Goal: Task Accomplishment & Management: Manage account settings

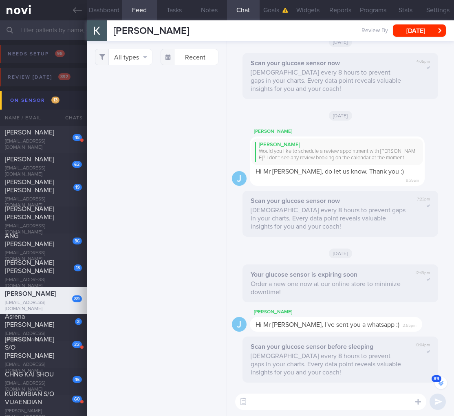
select select "4"
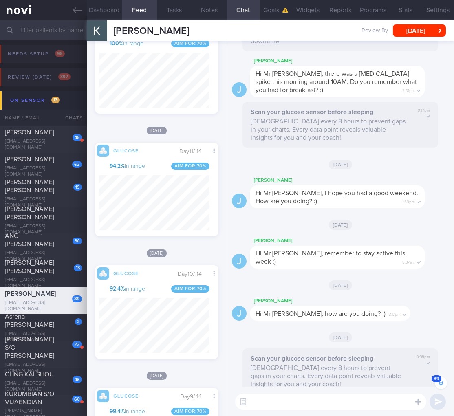
click at [273, 80] on span "Hi Mr Kamlesh, there was a high blood glucose spike this morning around 10AM. D…" at bounding box center [335, 81] width 161 height 23
click at [47, 34] on input "text" at bounding box center [227, 30] width 454 height 20
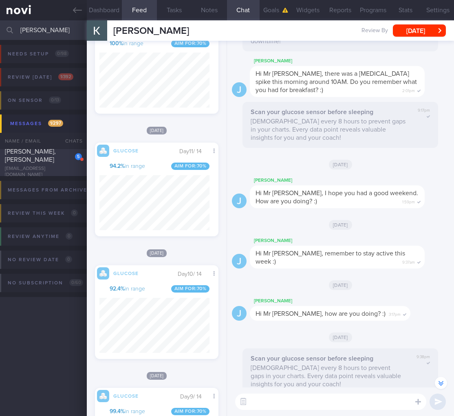
type input "grace lu"
click at [55, 163] on div "LU XUEHUA, GRACE" at bounding box center [42, 155] width 75 height 16
select select "7"
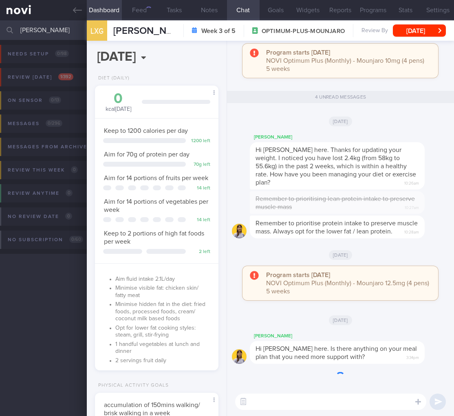
scroll to position [63, 103]
click at [204, 370] on div "0 kcal today Carbs Protein Fat 0 g 0 g 0 g Keep to 1200 calories per day 1200 l…" at bounding box center [156, 228] width 123 height 285
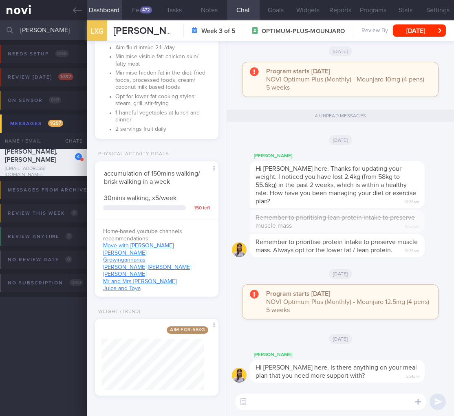
drag, startPoint x: 52, startPoint y: 28, endPoint x: -44, endPoint y: 26, distance: 96.1
click at [0, 26] on html "You are offline! Some functionality will be unavailable Patients New Users Coac…" at bounding box center [227, 208] width 454 height 416
type input "a"
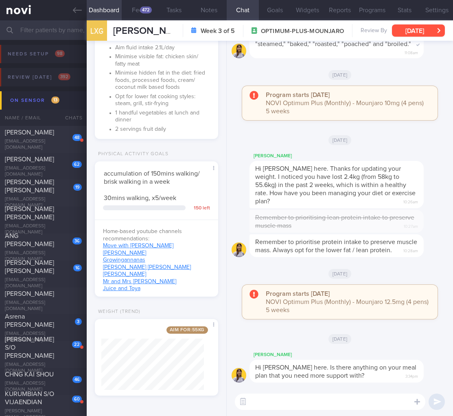
click at [437, 29] on button "Sat, 23 Aug" at bounding box center [418, 30] width 53 height 12
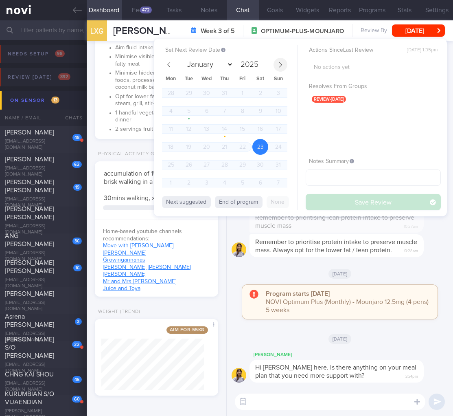
click at [284, 61] on span at bounding box center [281, 65] width 14 height 14
select select "8"
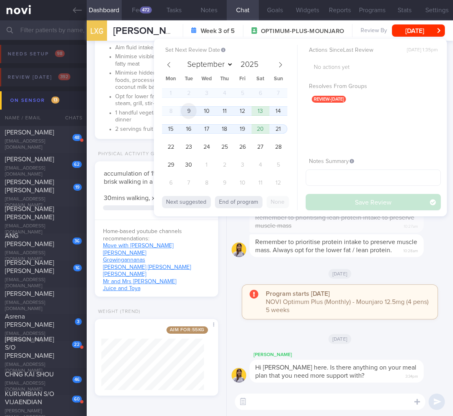
click at [189, 109] on span "9" at bounding box center [189, 111] width 16 height 16
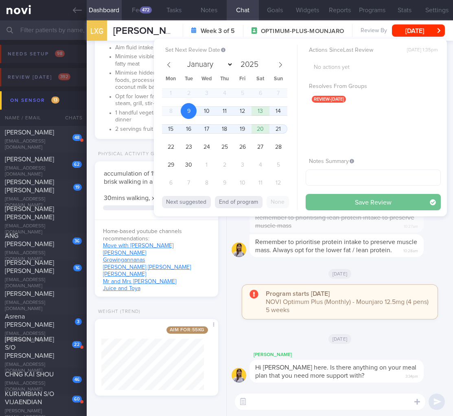
click at [344, 193] on div "Actions Since Last Review Tue, 5 Aug, 1:35pm No actions yet Resolves From Group…" at bounding box center [373, 127] width 135 height 165
click at [343, 197] on button "Save Review" at bounding box center [373, 202] width 135 height 16
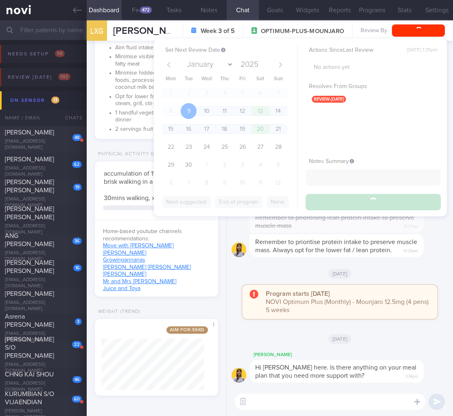
click at [32, 25] on input "text" at bounding box center [226, 30] width 453 height 20
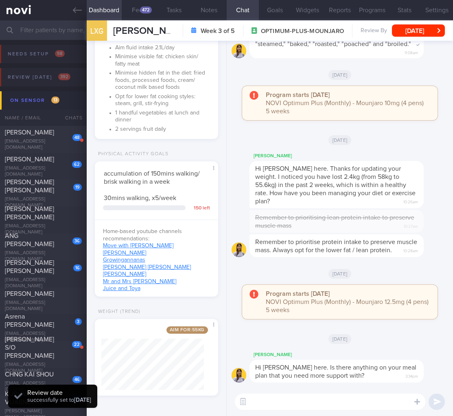
click at [33, 29] on input "text" at bounding box center [226, 30] width 453 height 20
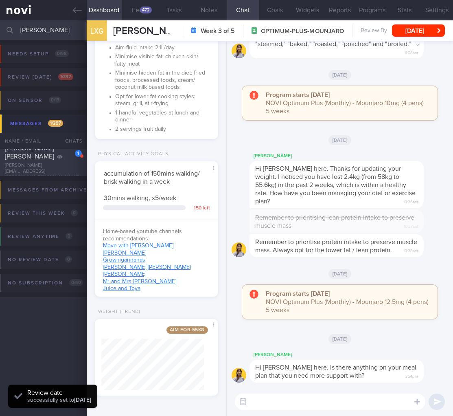
type input "zapanta"
click at [16, 160] on span "Zapanta Kamille Eloisa Guadalupe" at bounding box center [29, 152] width 49 height 15
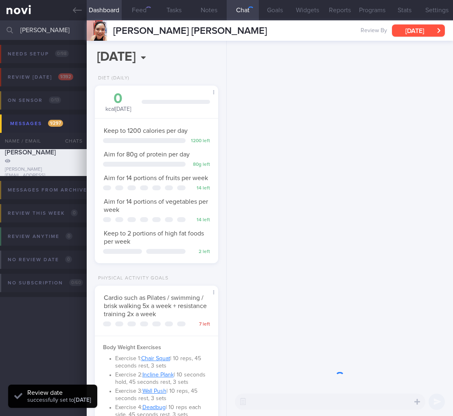
click at [425, 32] on button "Tue, 10 Jun" at bounding box center [418, 30] width 53 height 12
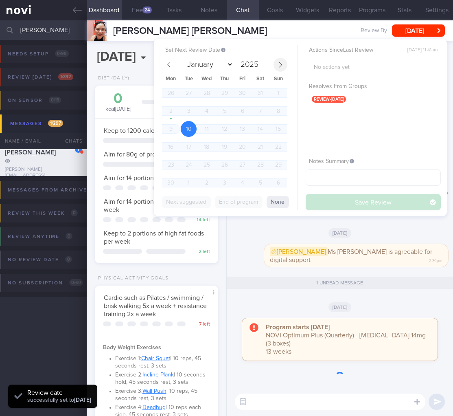
click at [282, 63] on icon at bounding box center [281, 65] width 6 height 6
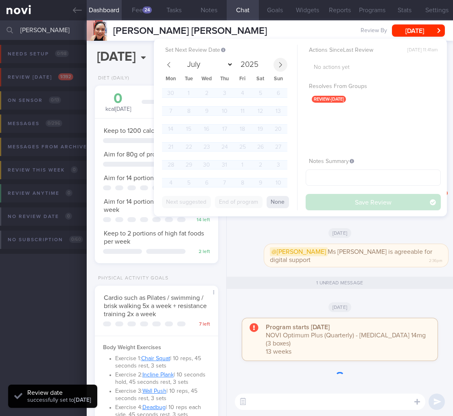
click at [282, 64] on icon at bounding box center [280, 64] width 3 height 5
select select "8"
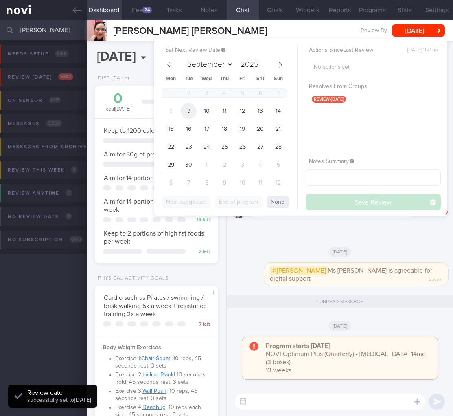
click at [188, 105] on span "9" at bounding box center [189, 111] width 16 height 16
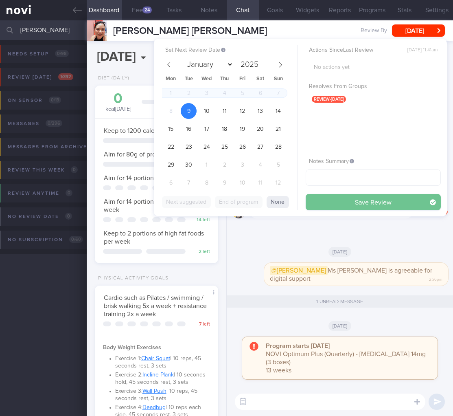
click at [379, 204] on button "Save Review" at bounding box center [373, 202] width 135 height 16
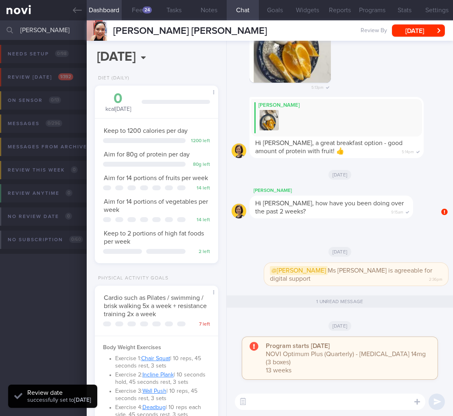
click at [156, 328] on div "Cardio such as Pilates / swimming / brisk walking 5x a week + resistance traini…" at bounding box center [156, 384] width 107 height 180
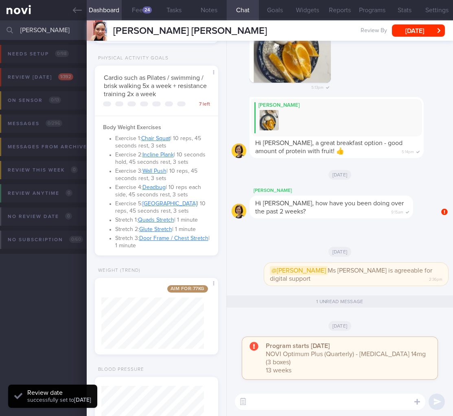
scroll to position [282, 0]
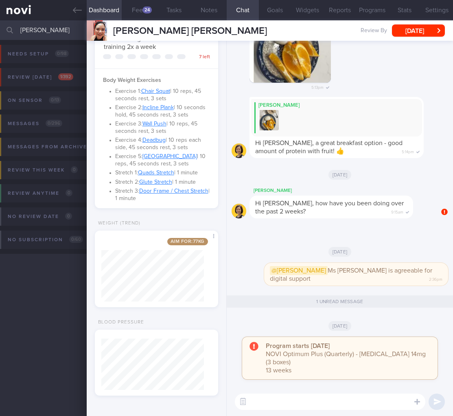
drag, startPoint x: 68, startPoint y: 31, endPoint x: -63, endPoint y: 26, distance: 131.2
click at [0, 26] on html "You are offline! Some functionality will be unavailable Patients New Users Coac…" at bounding box center [226, 208] width 453 height 416
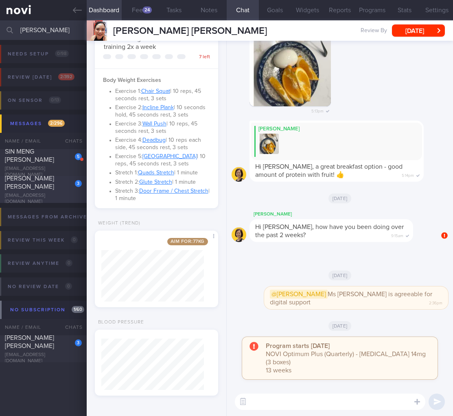
type input "rachel"
click at [43, 191] on div "Rachel Poon Wei Ling" at bounding box center [42, 182] width 75 height 16
select select "6"
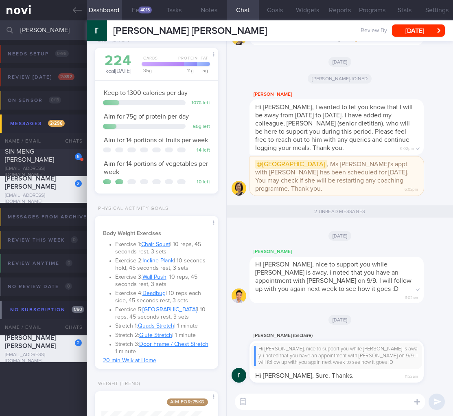
scroll to position [303, 0]
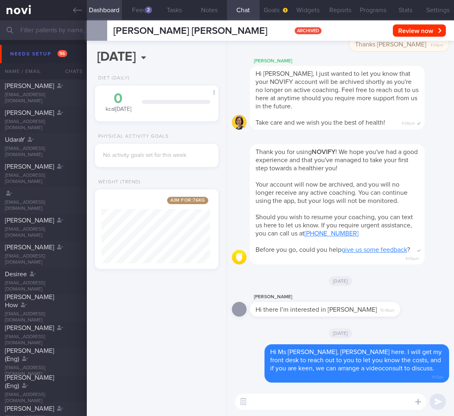
select select "8"
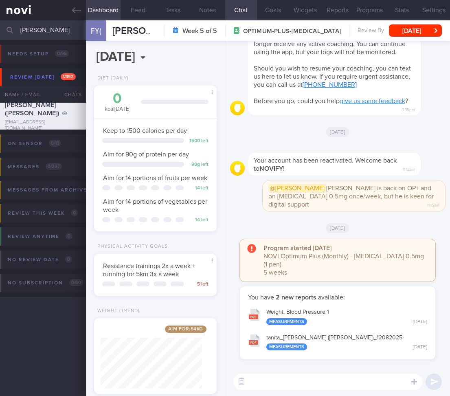
select select "8"
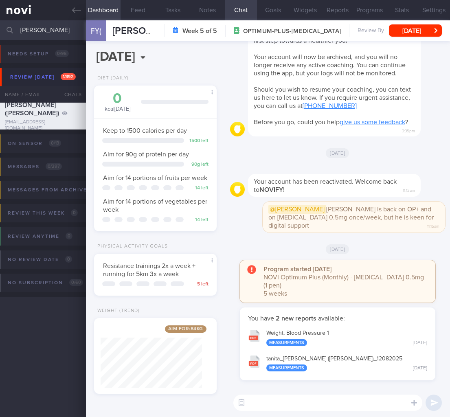
scroll to position [5, 0]
